Goal: Transaction & Acquisition: Purchase product/service

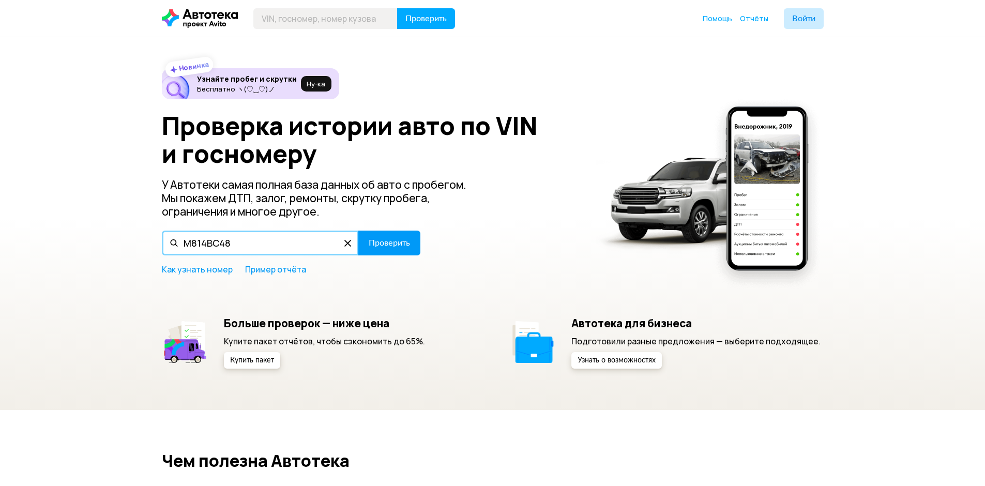
type input "М814ВС48"
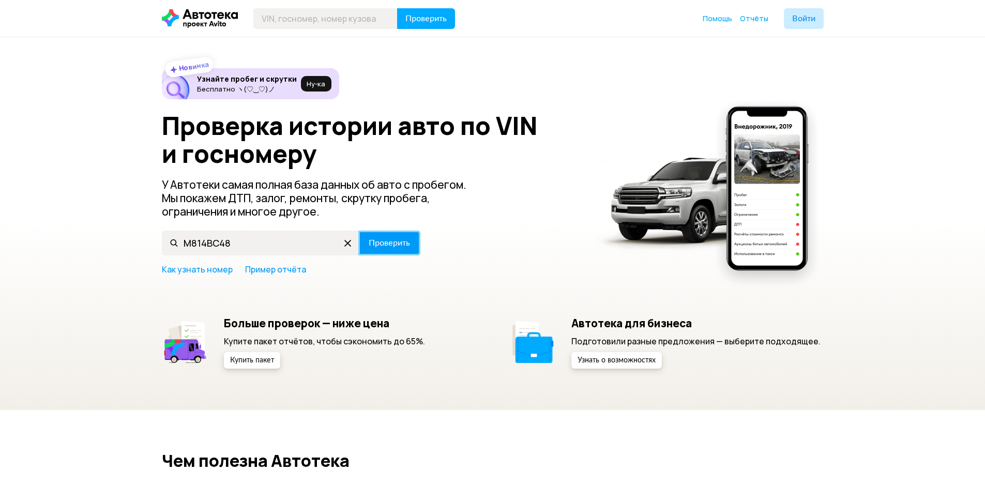
click at [385, 243] on span "Проверить" at bounding box center [389, 243] width 41 height 8
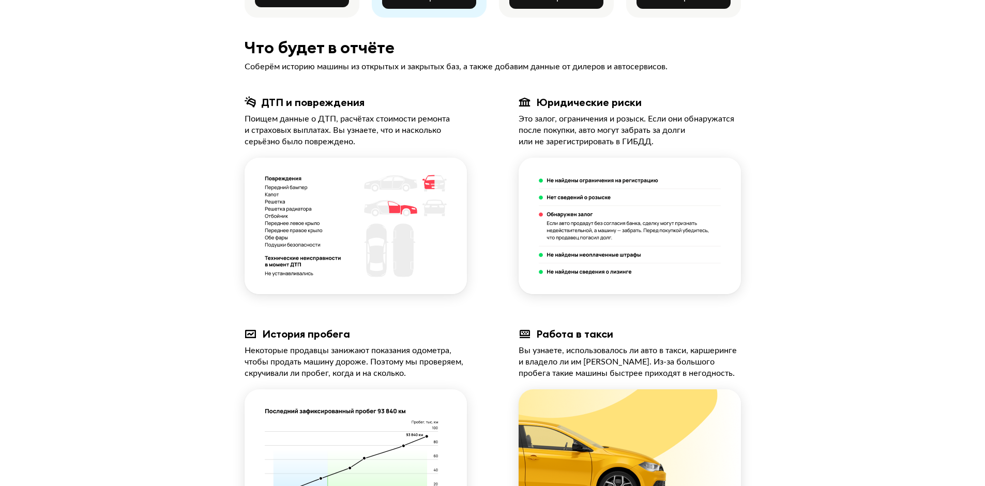
scroll to position [89, 0]
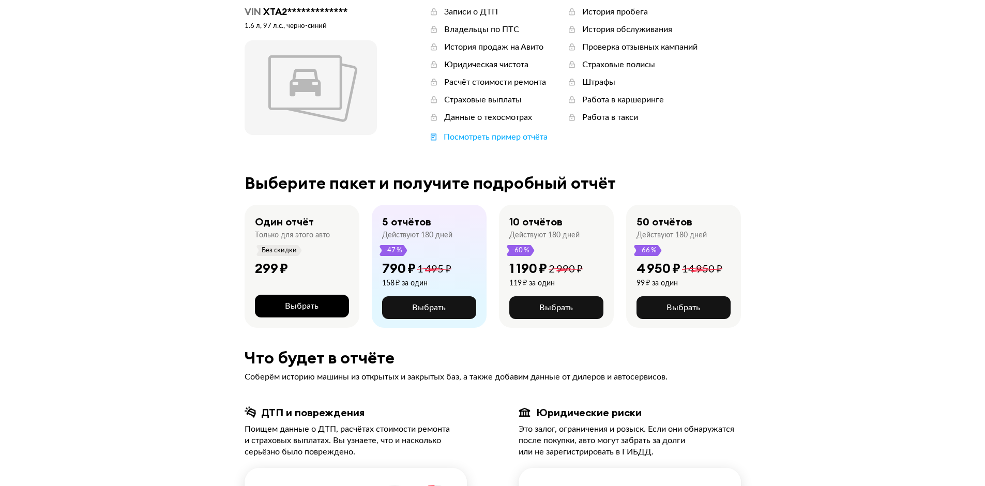
click at [320, 299] on button "Выбрать" at bounding box center [302, 306] width 94 height 23
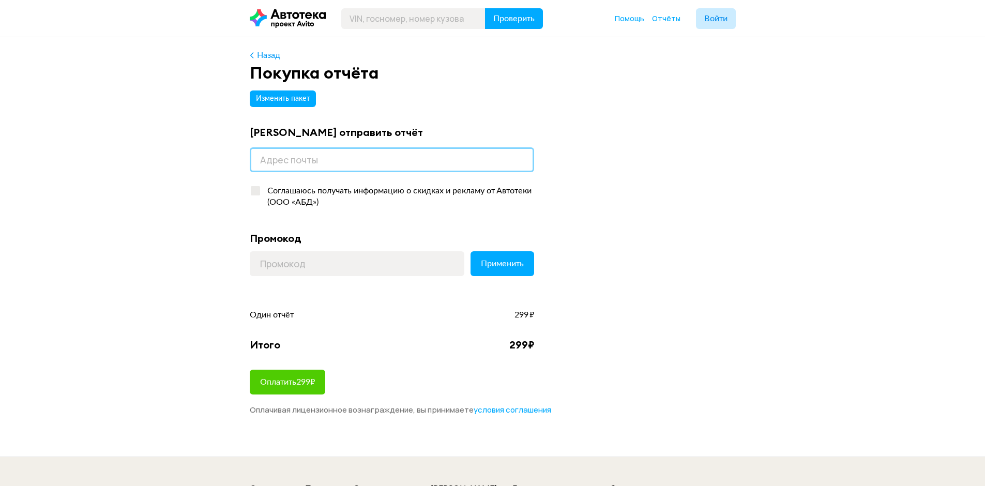
click at [389, 171] on input "email" at bounding box center [392, 159] width 284 height 25
type input "[EMAIL_ADDRESS][DOMAIN_NAME]"
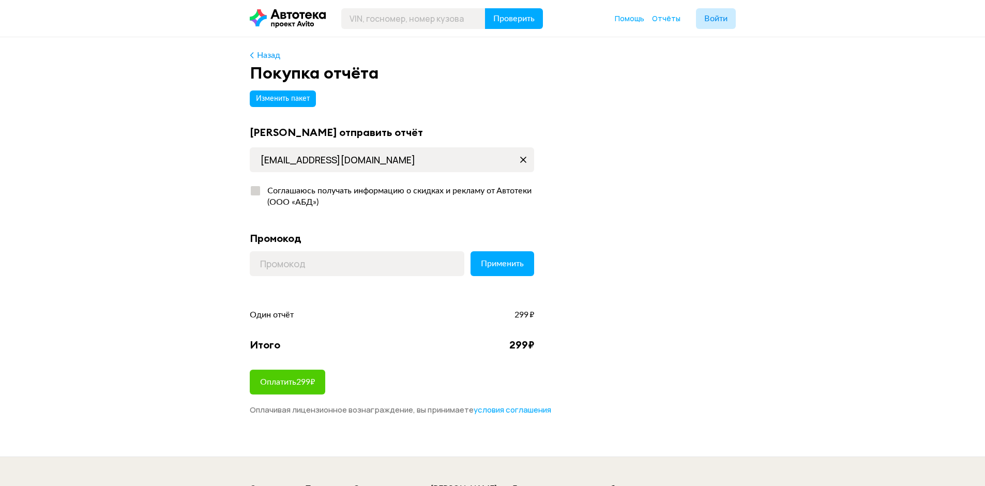
click at [256, 192] on div at bounding box center [255, 190] width 9 height 9
click at [256, 192] on input "Соглашаюсь получать информацию о скидках и рекламу от Автотеки (ООО «АБД»)" at bounding box center [253, 188] width 7 height 7
checkbox input "true"
click at [287, 264] on input at bounding box center [357, 263] width 214 height 25
click at [305, 375] on button "Оплатить 299 ₽" at bounding box center [287, 382] width 75 height 25
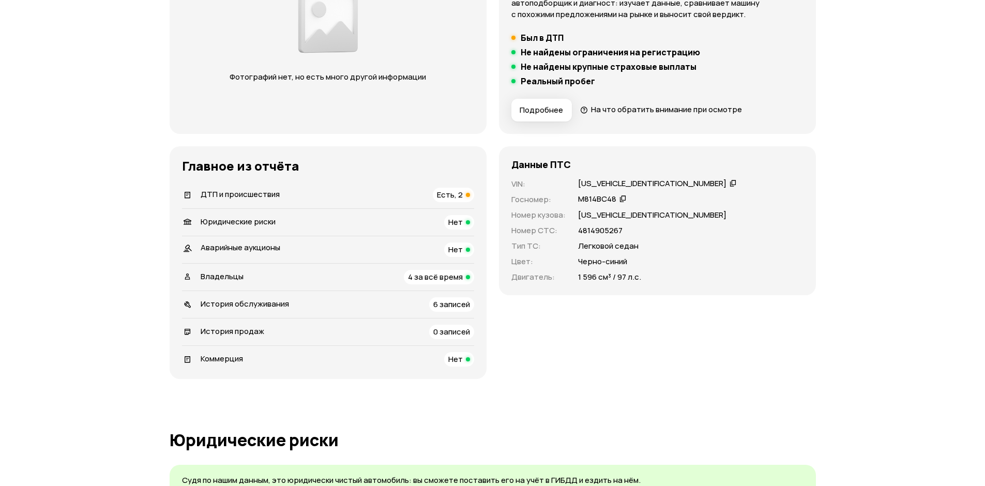
click at [449, 198] on span "Есть, 2" at bounding box center [450, 194] width 26 height 11
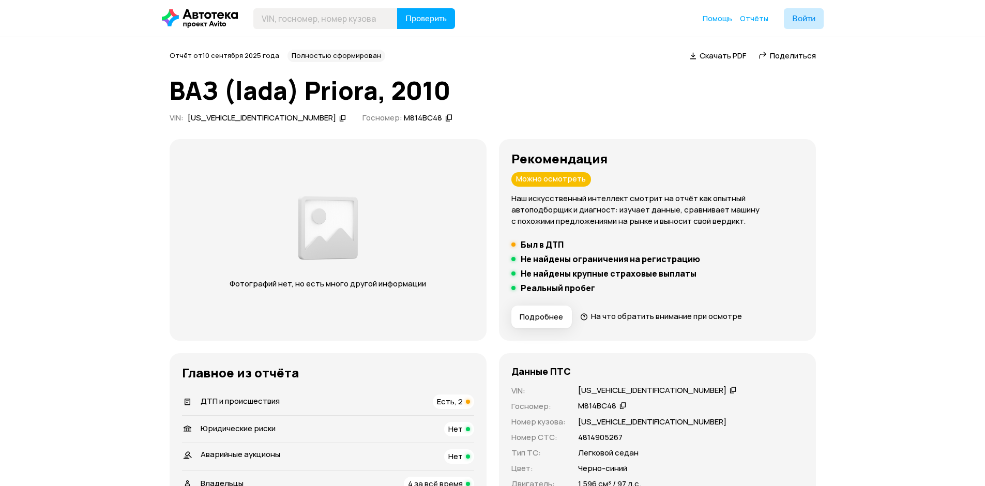
drag, startPoint x: 841, startPoint y: 482, endPoint x: 825, endPoint y: 471, distance: 19.4
click at [316, 220] on img at bounding box center [327, 227] width 65 height 75
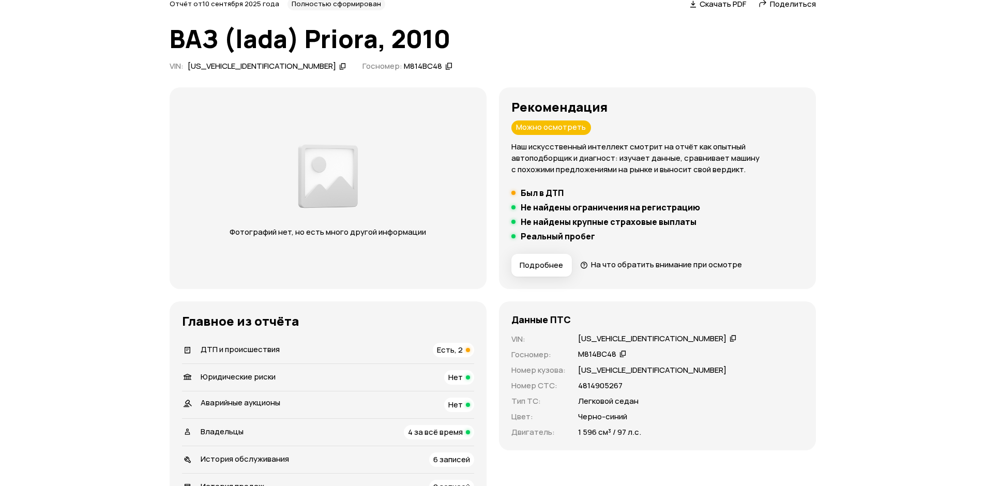
scroll to position [155, 0]
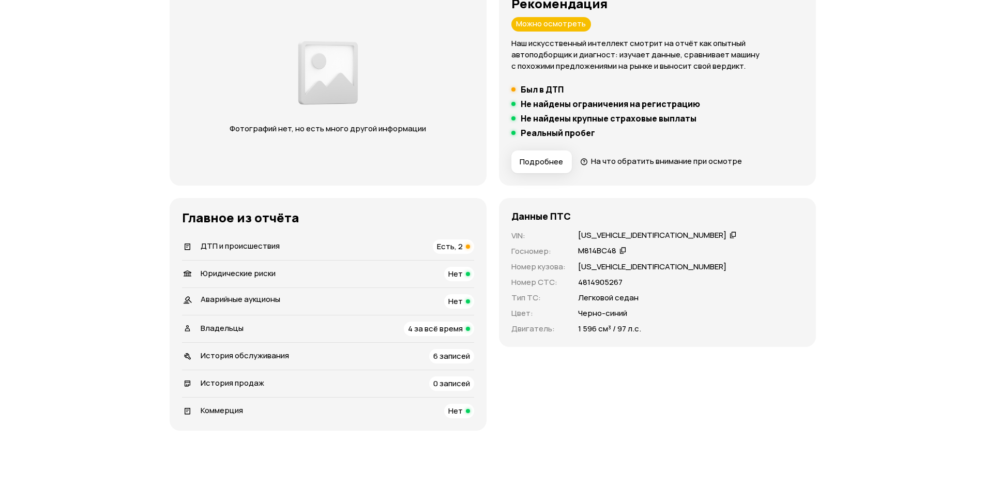
click at [586, 160] on icon at bounding box center [584, 161] width 8 height 10
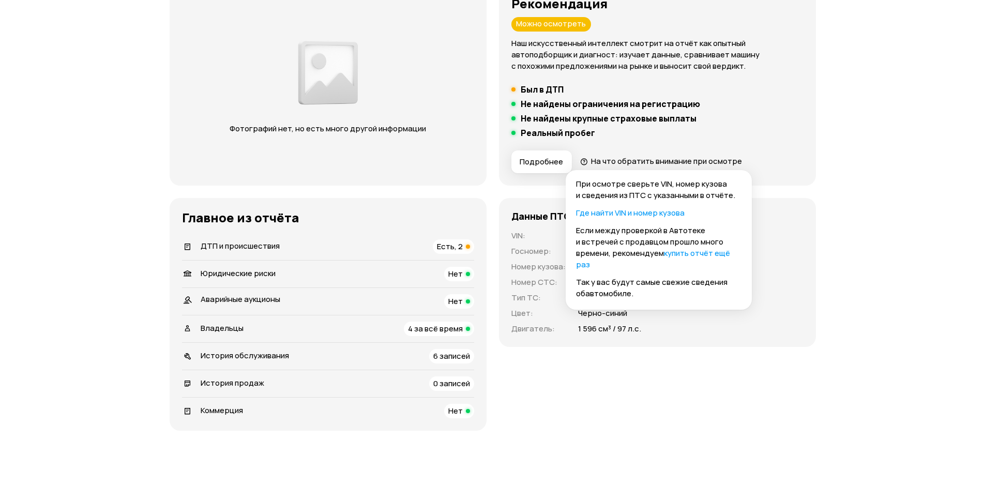
scroll to position [207, 0]
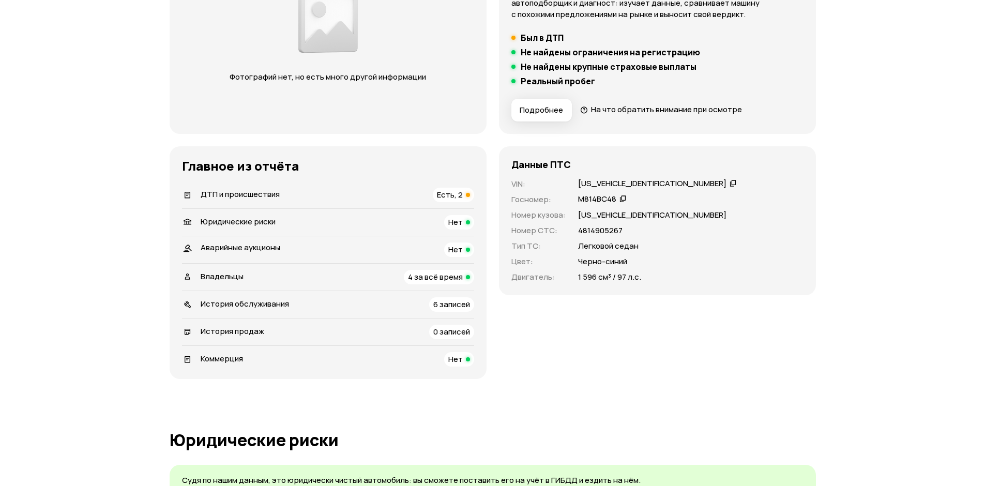
click at [610, 110] on span "На что обратить внимание при осмотре" at bounding box center [666, 109] width 151 height 11
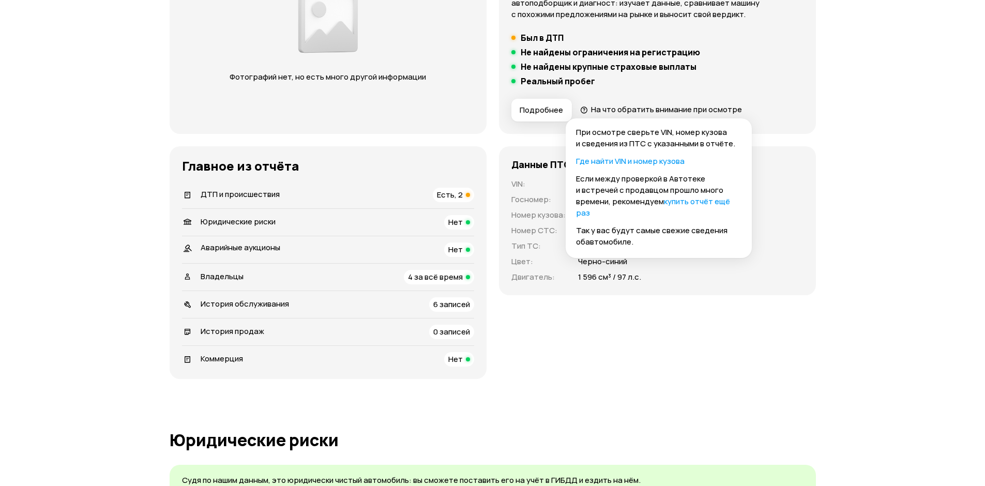
click at [436, 168] on h3 "Главное из отчёта" at bounding box center [328, 166] width 292 height 14
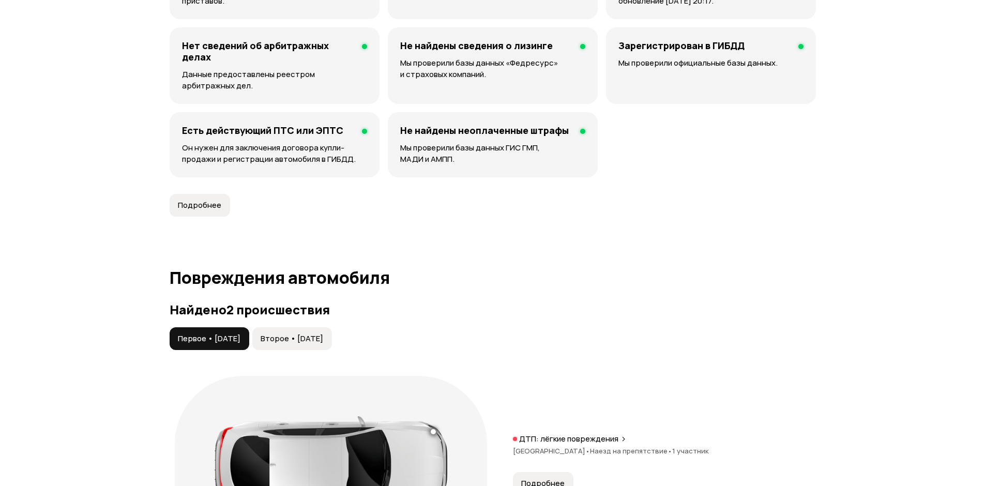
scroll to position [879, 0]
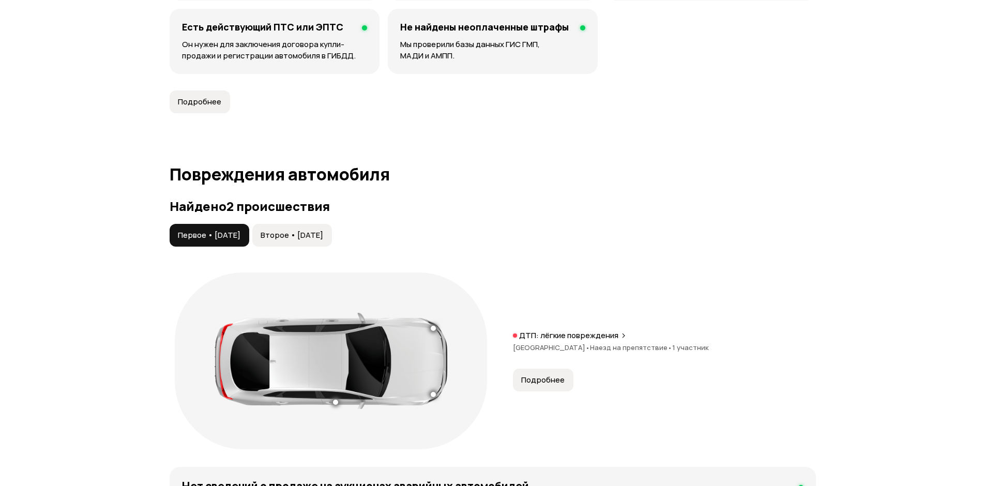
click at [323, 231] on span "Второе • 24 апр 2025" at bounding box center [291, 235] width 63 height 10
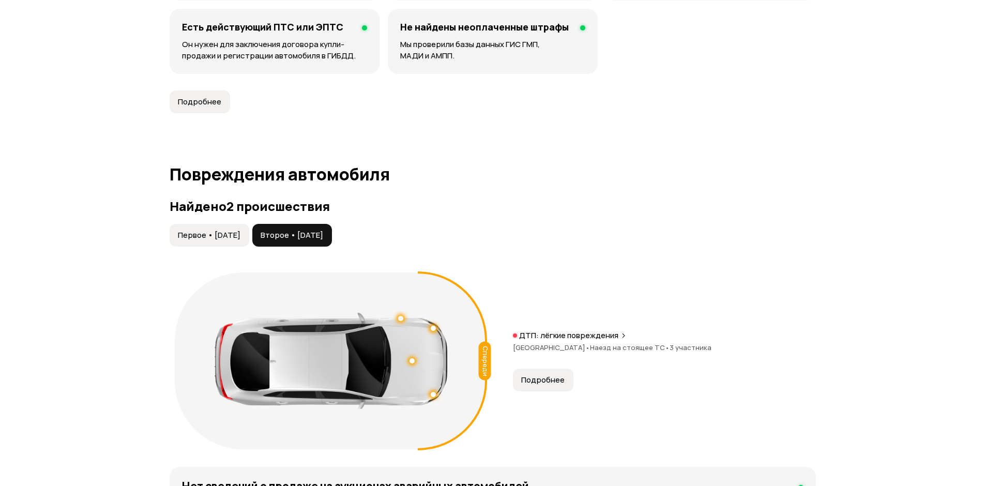
click at [235, 234] on span "Первое • 24 дек 2015" at bounding box center [209, 235] width 63 height 10
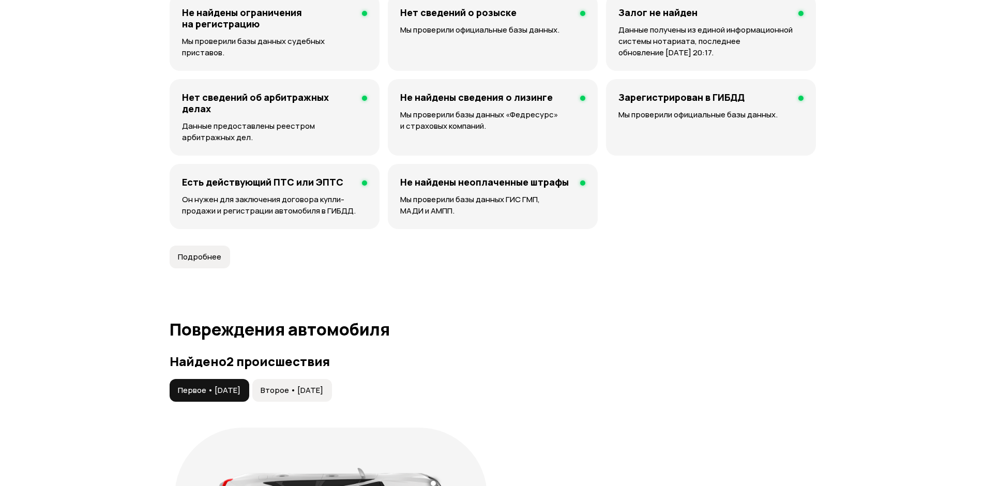
scroll to position [930, 0]
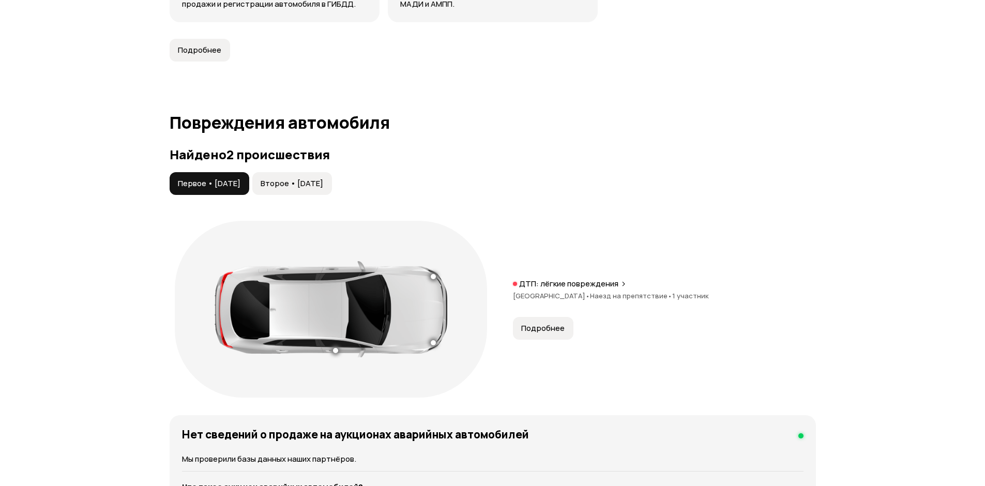
click at [614, 285] on p "ДТП: лёгкие повреждения" at bounding box center [568, 284] width 99 height 10
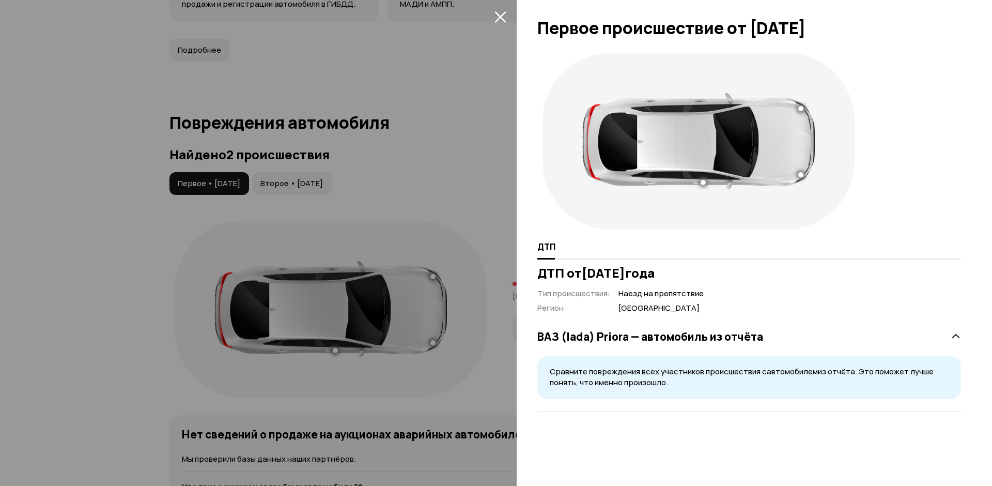
drag, startPoint x: 882, startPoint y: 24, endPoint x: 907, endPoint y: 25, distance: 25.4
click at [903, 25] on div at bounding box center [755, 24] width 476 height 48
click at [495, 31] on div at bounding box center [496, 243] width 992 height 486
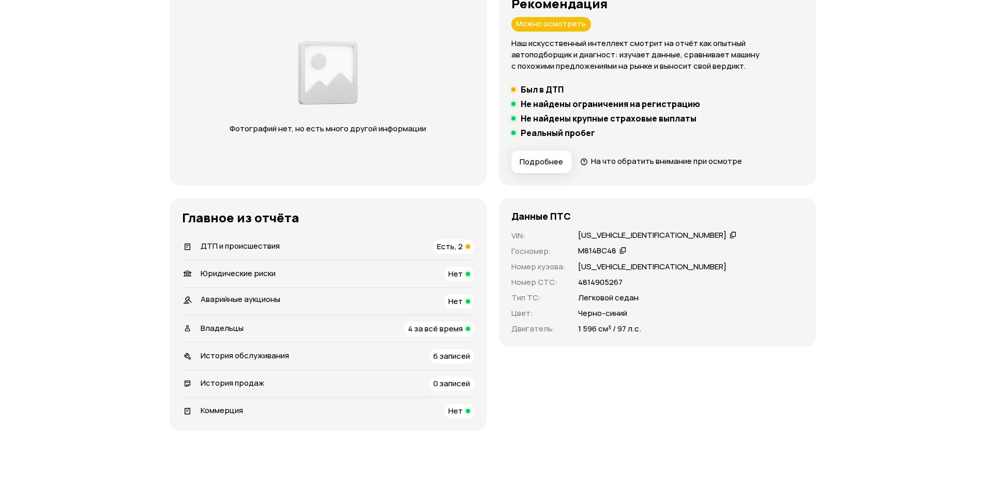
scroll to position [207, 0]
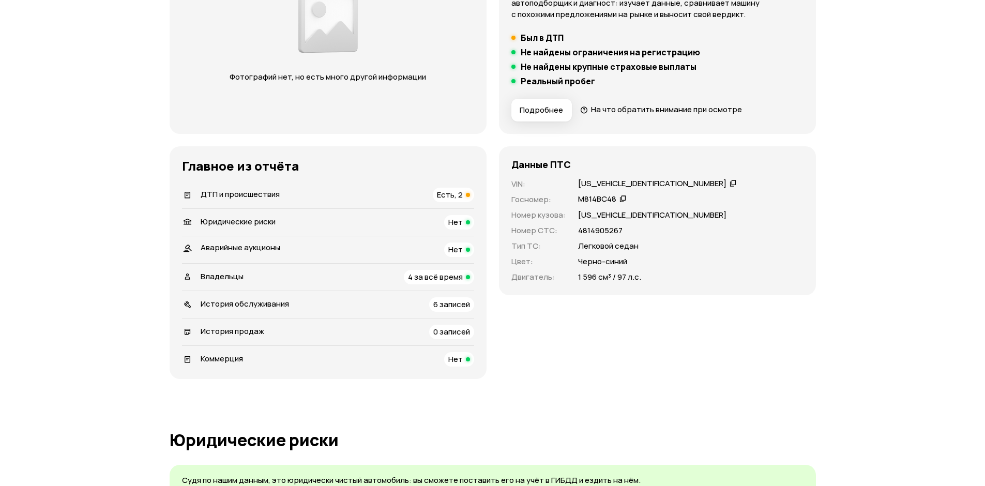
click at [457, 305] on span "6 записей" at bounding box center [451, 304] width 37 height 11
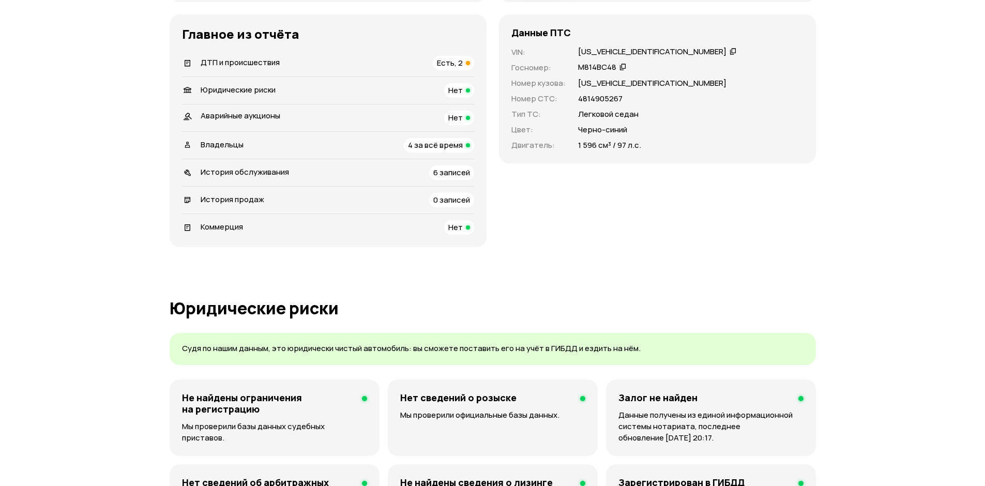
scroll to position [287, 0]
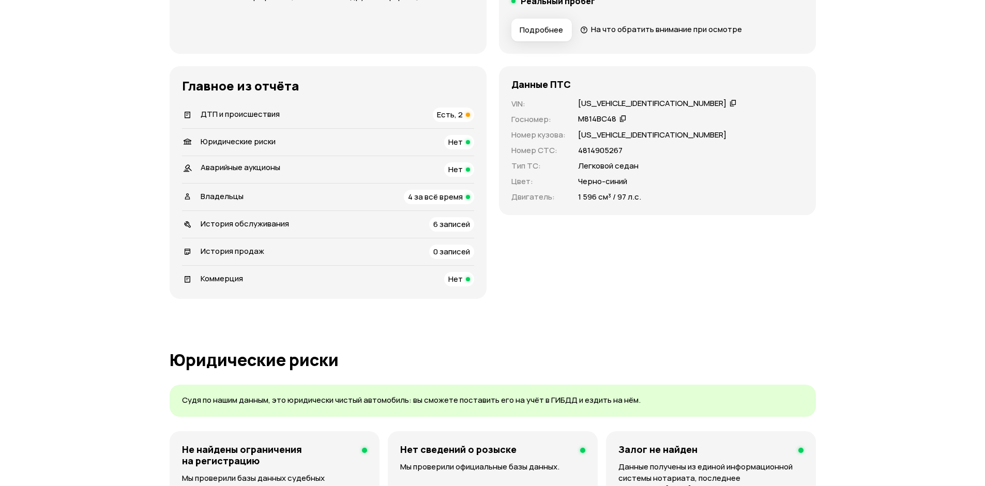
click at [439, 223] on span "6 записей" at bounding box center [451, 224] width 37 height 11
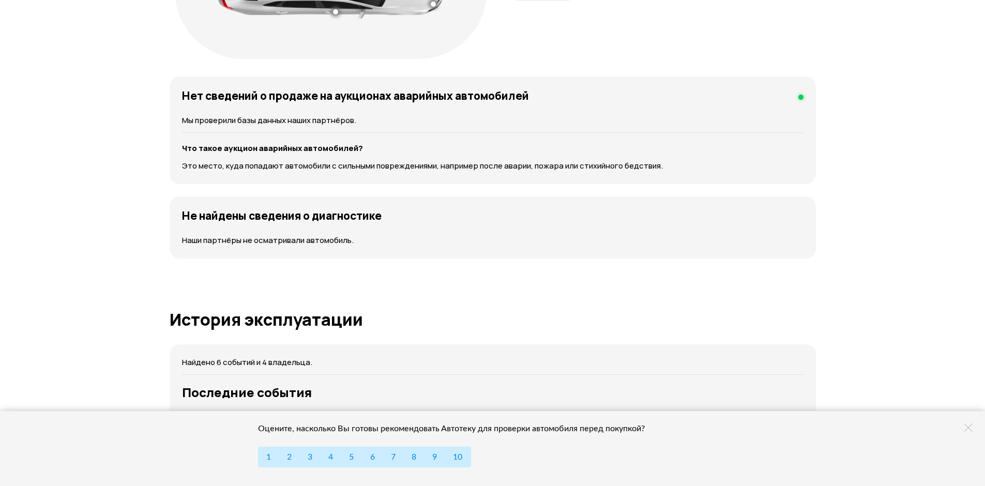
scroll to position [1424, 0]
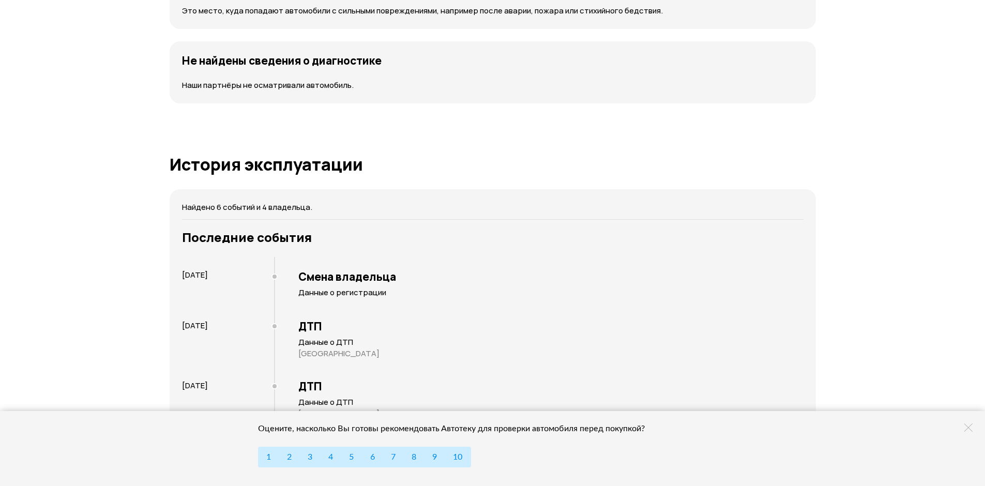
click at [319, 281] on h3 "Смена владельца" at bounding box center [550, 276] width 505 height 13
click at [315, 281] on h3 "Смена владельца" at bounding box center [550, 276] width 505 height 13
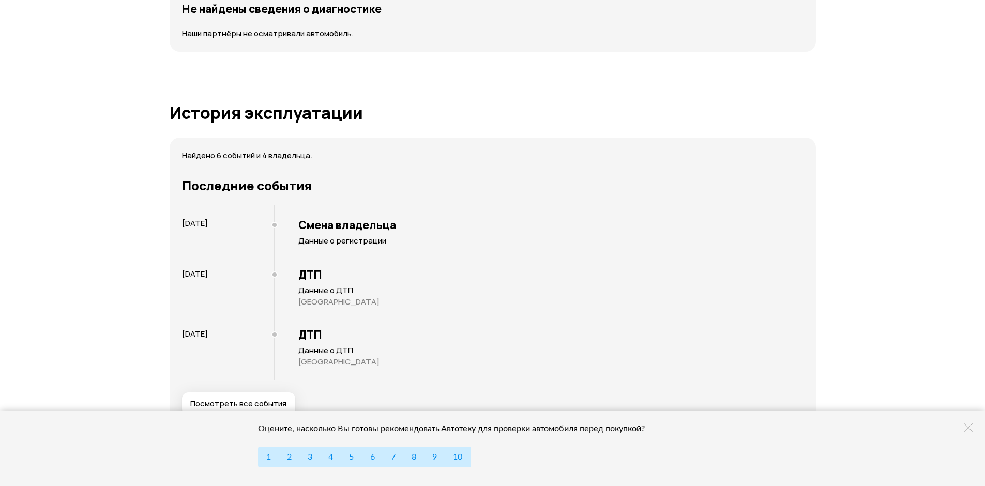
scroll to position [1527, 0]
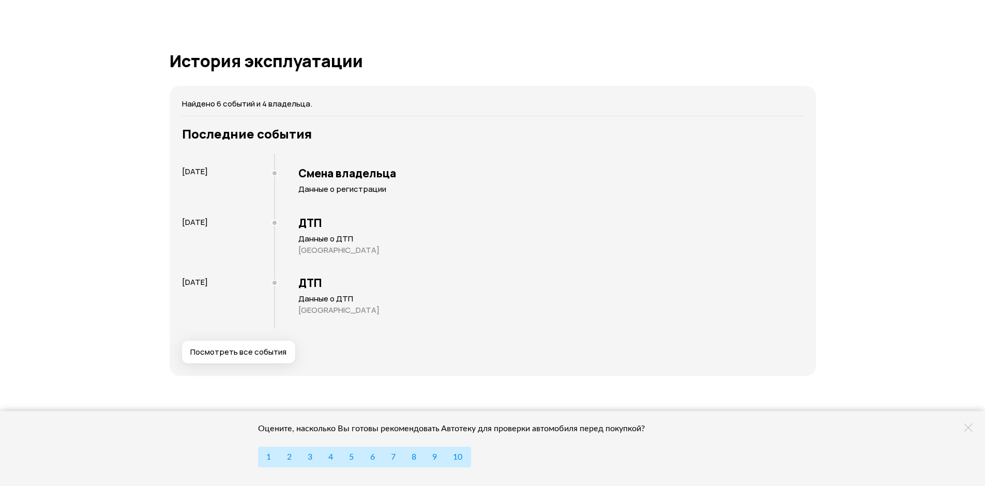
click at [274, 173] on div at bounding box center [274, 173] width 6 height 6
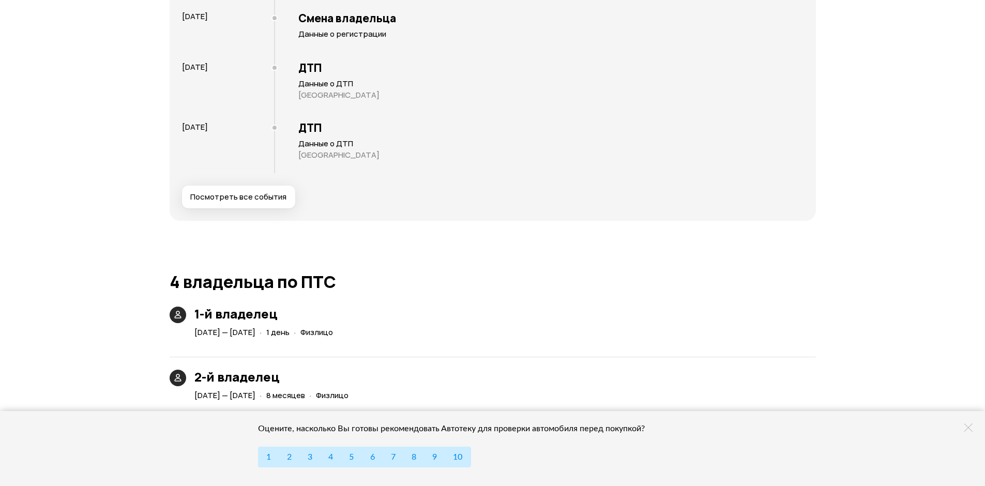
scroll to position [1786, 0]
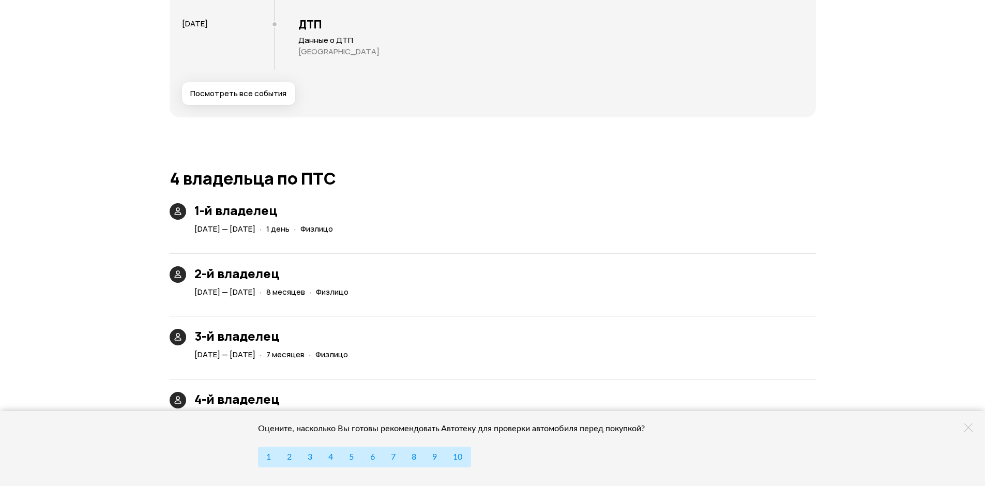
click at [180, 208] on icon at bounding box center [178, 211] width 10 height 10
click at [175, 210] on icon at bounding box center [178, 211] width 10 height 10
click at [179, 273] on icon at bounding box center [178, 274] width 10 height 10
click at [177, 275] on icon at bounding box center [178, 274] width 10 height 10
click at [175, 339] on icon at bounding box center [178, 337] width 10 height 10
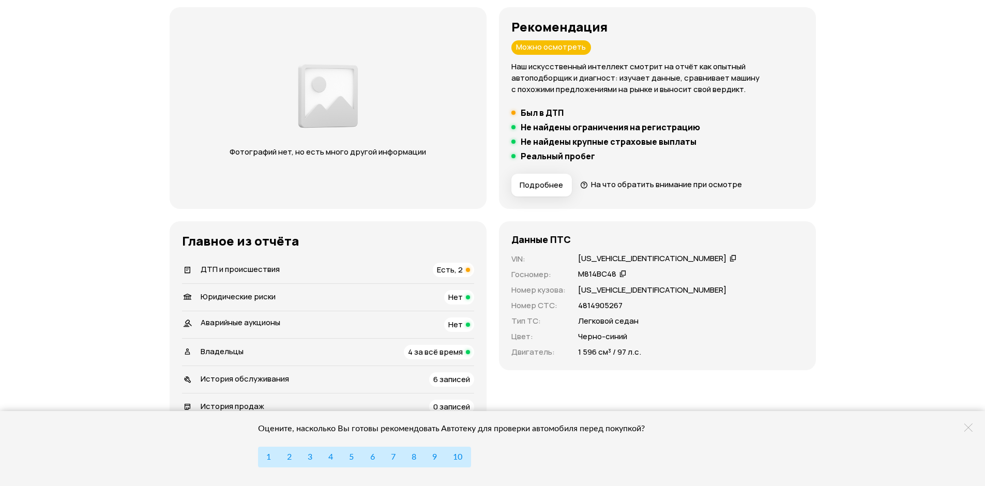
scroll to position [80, 0]
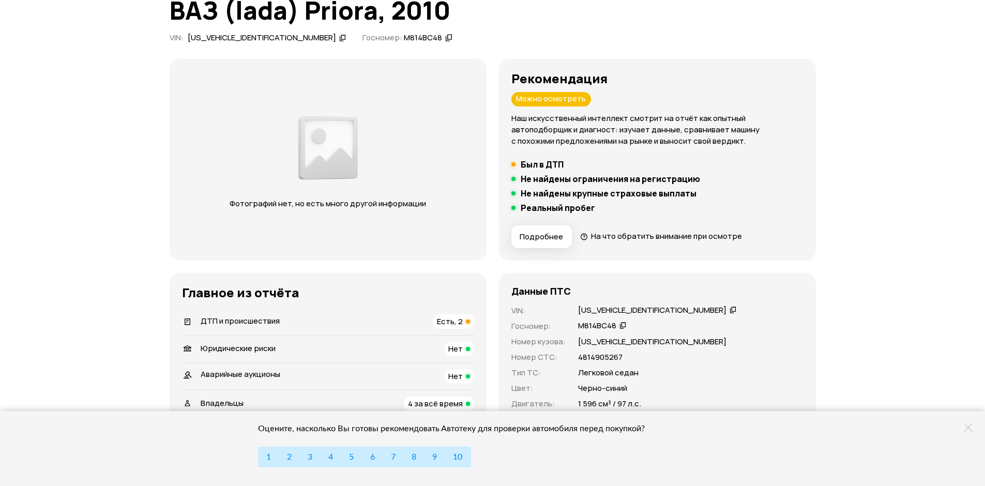
click at [555, 209] on h5 "Реальный пробег" at bounding box center [557, 208] width 74 height 10
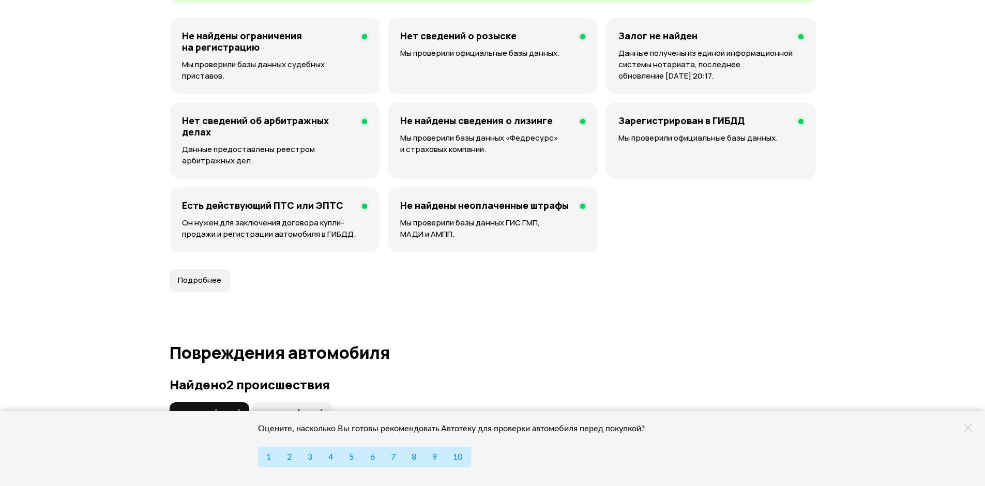
scroll to position [855, 0]
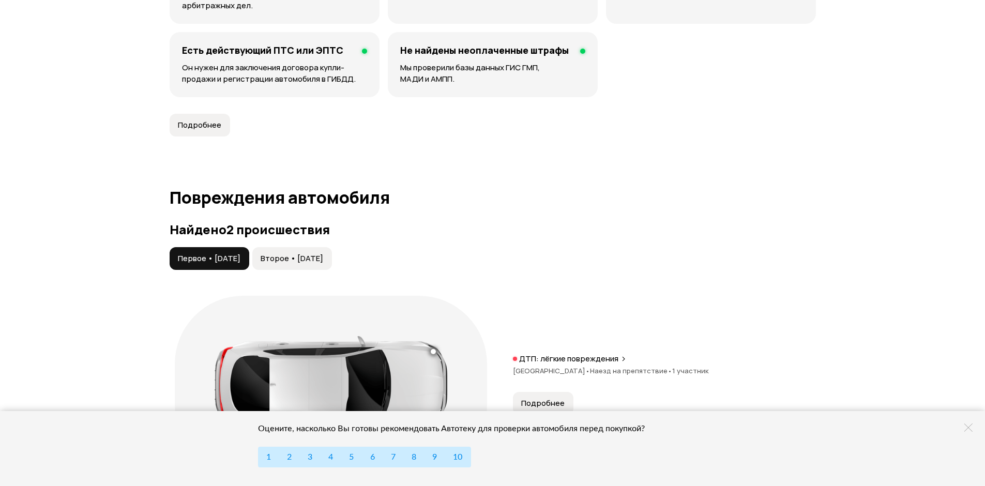
click at [289, 263] on span "Второе • 24 апр 2025" at bounding box center [291, 258] width 63 height 10
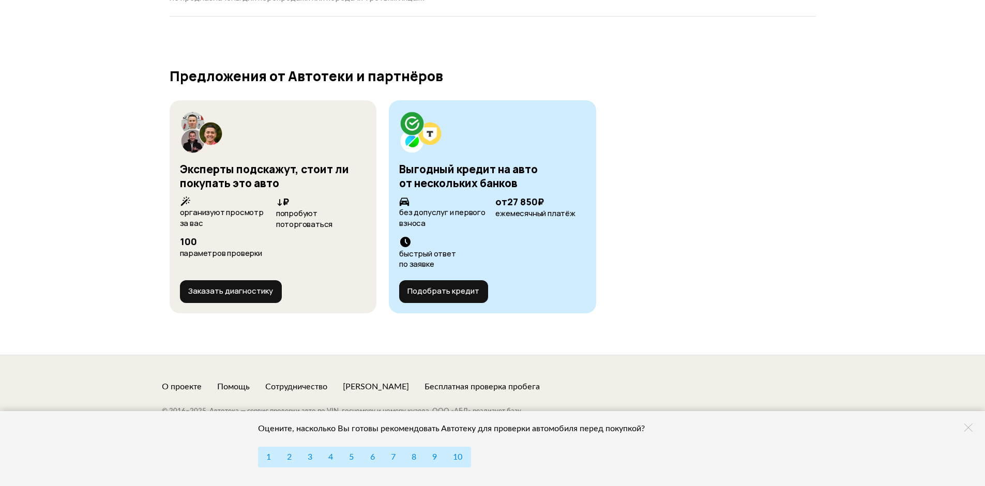
scroll to position [3125, 0]
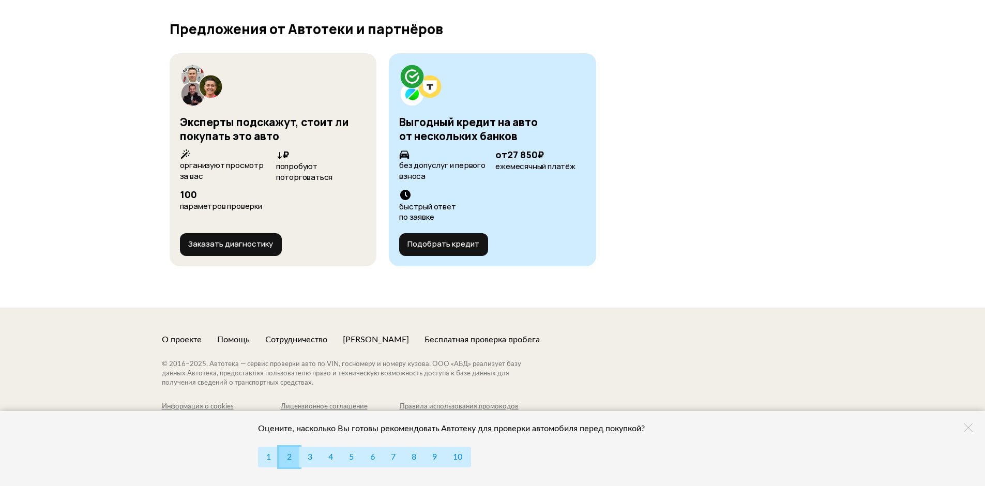
click at [287, 455] on span "2" at bounding box center [289, 457] width 5 height 8
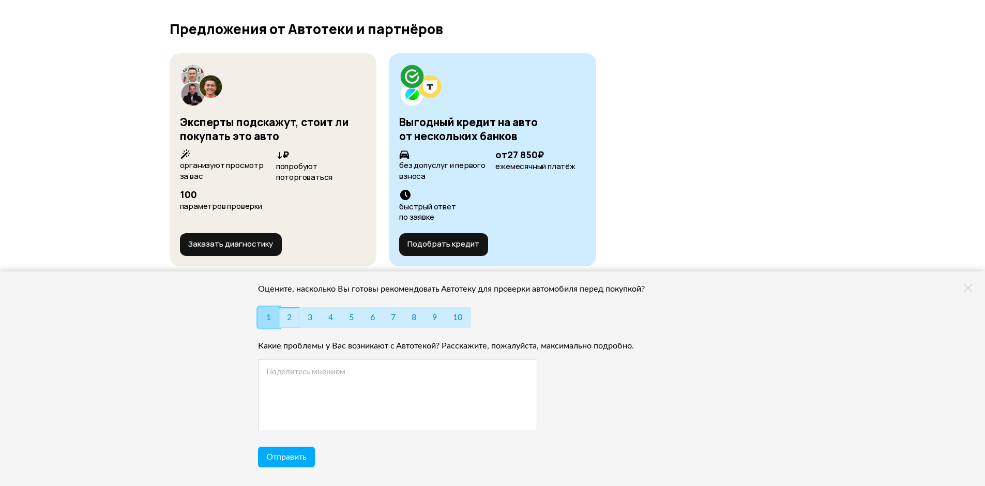
click at [267, 326] on button "1" at bounding box center [268, 317] width 21 height 21
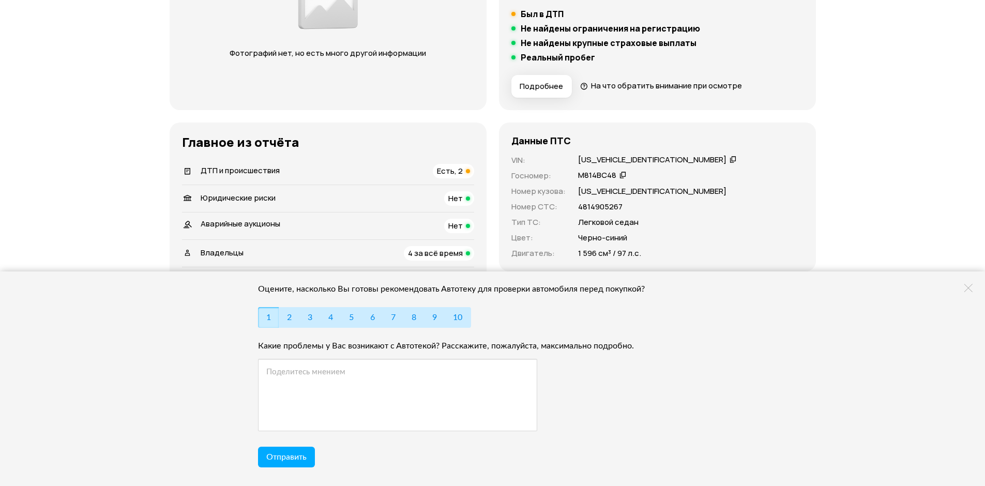
scroll to position [0, 0]
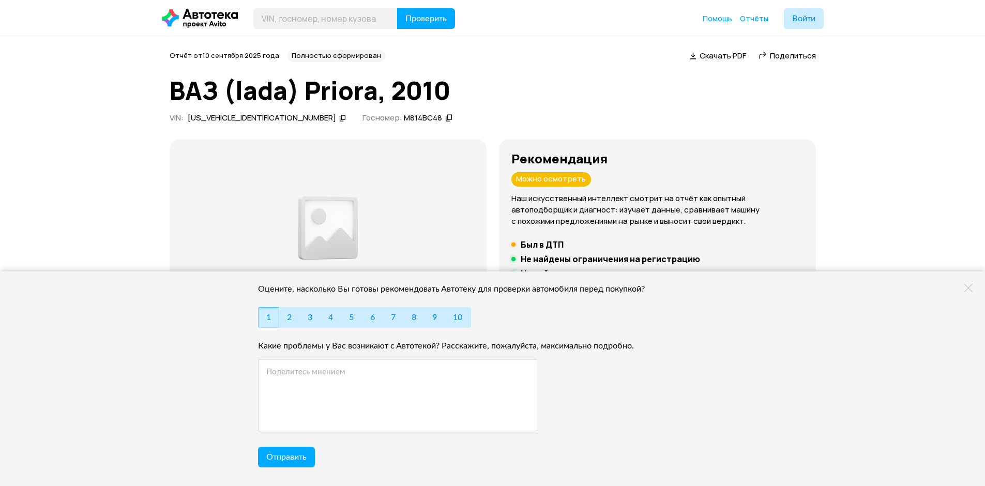
click at [722, 54] on span "Скачать PDF" at bounding box center [722, 55] width 47 height 11
